Goal: Find specific page/section: Find specific page/section

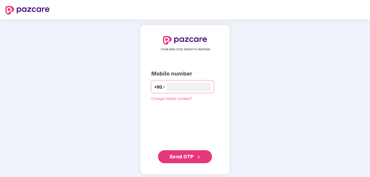
type input "**********"
click at [178, 158] on span "Send OTP" at bounding box center [182, 156] width 24 height 6
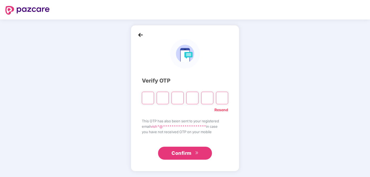
type input "*"
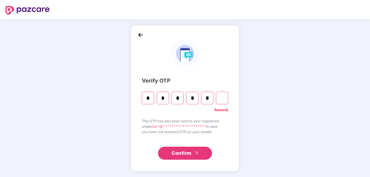
type input "*"
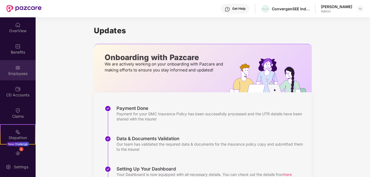
click at [15, 66] on img at bounding box center [17, 67] width 5 height 5
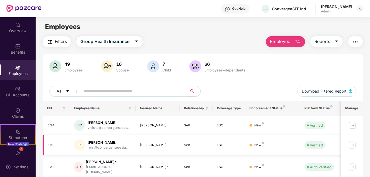
click at [353, 145] on img at bounding box center [352, 144] width 9 height 9
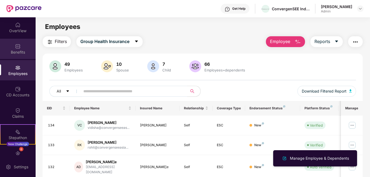
click at [15, 48] on img at bounding box center [17, 45] width 5 height 5
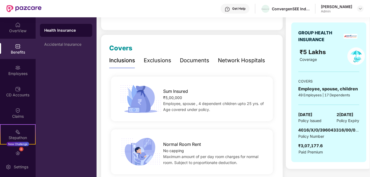
scroll to position [59, 0]
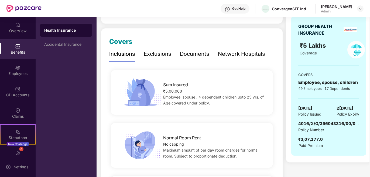
click at [253, 53] on div "Network Hospitals" at bounding box center [241, 54] width 47 height 8
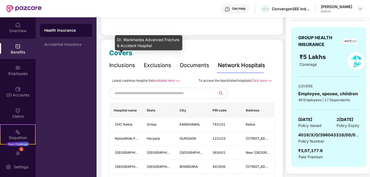
scroll to position [45, 0]
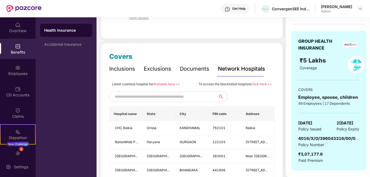
click at [173, 96] on input "text" at bounding box center [161, 96] width 92 height 8
type input "******"
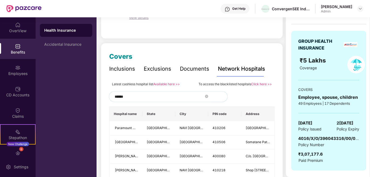
click at [220, 95] on button "button" at bounding box center [219, 96] width 16 height 11
click at [159, 84] on link "Available here >>" at bounding box center [166, 84] width 27 height 4
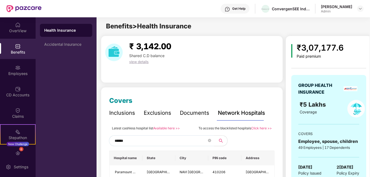
scroll to position [0, 0]
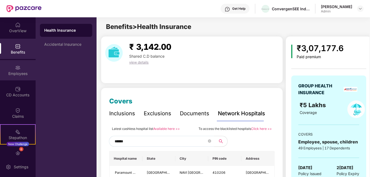
click at [17, 70] on img at bounding box center [17, 67] width 5 height 5
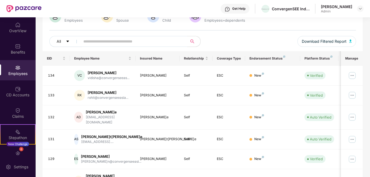
scroll to position [50, 0]
click at [353, 95] on img at bounding box center [352, 94] width 9 height 9
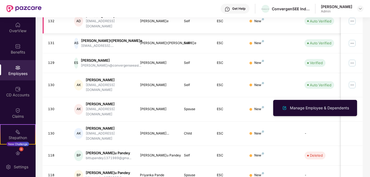
scroll to position [155, 0]
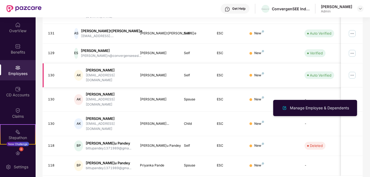
click at [355, 71] on img at bounding box center [352, 75] width 9 height 9
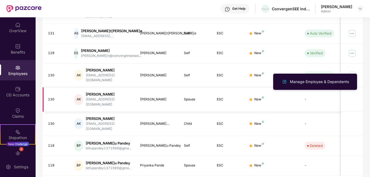
scroll to position [0, 0]
